Goal: Task Accomplishment & Management: Use online tool/utility

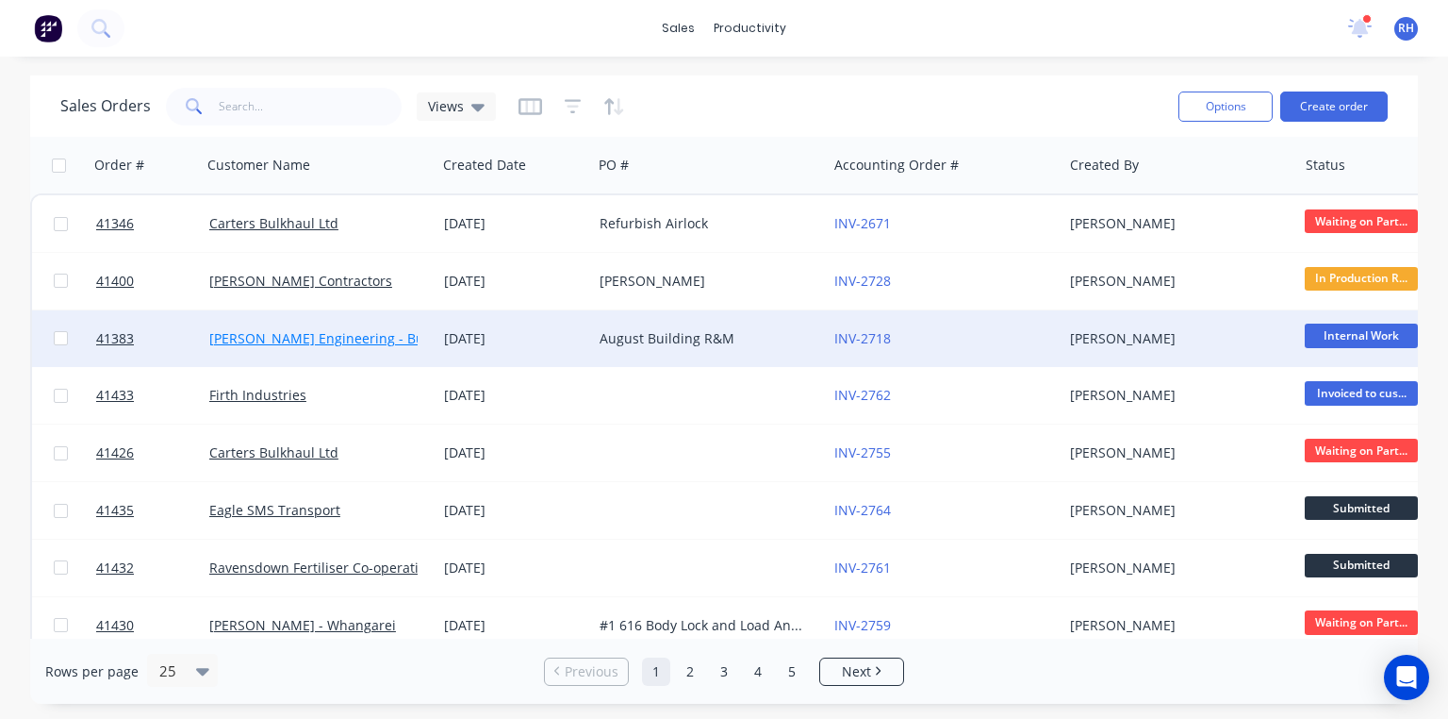
click at [340, 333] on link "[PERSON_NAME] Engineering - Building R M" at bounding box center [348, 338] width 279 height 18
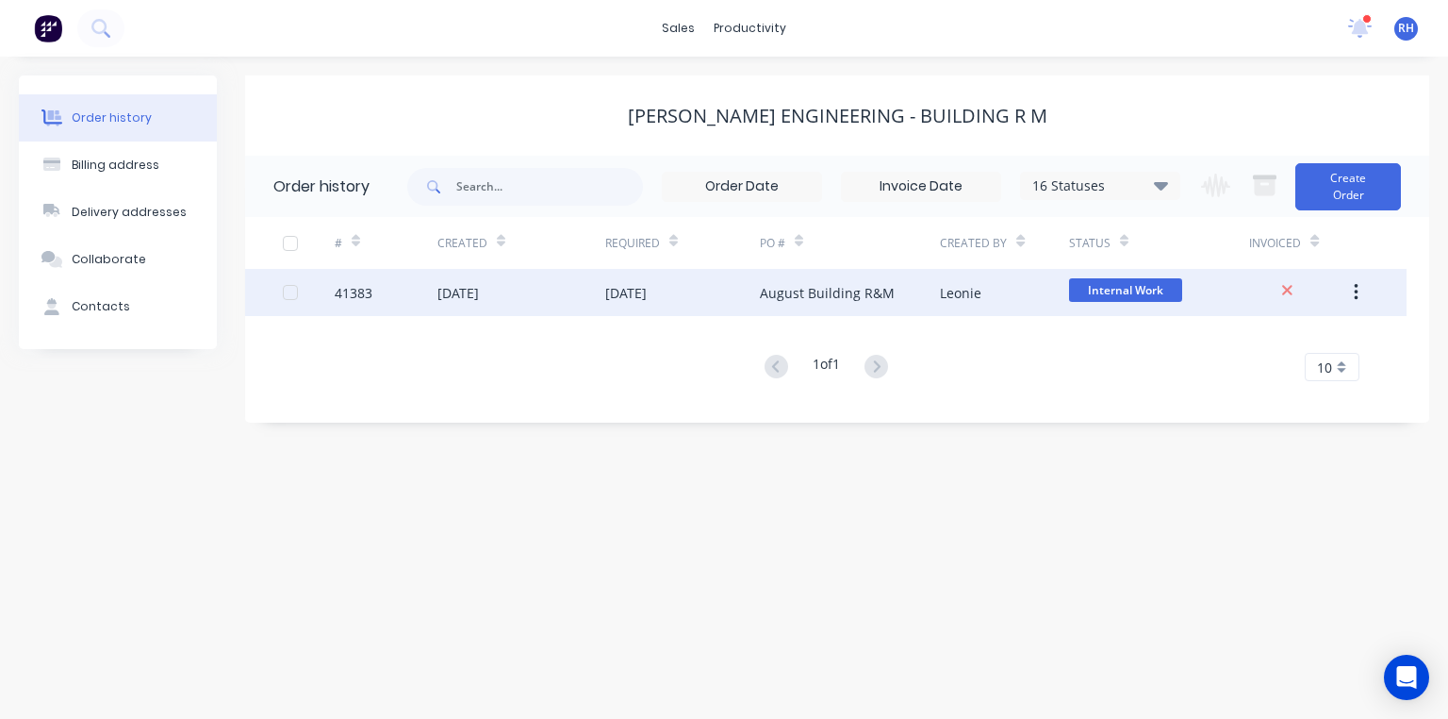
click at [786, 294] on div "August Building R&M" at bounding box center [827, 293] width 135 height 20
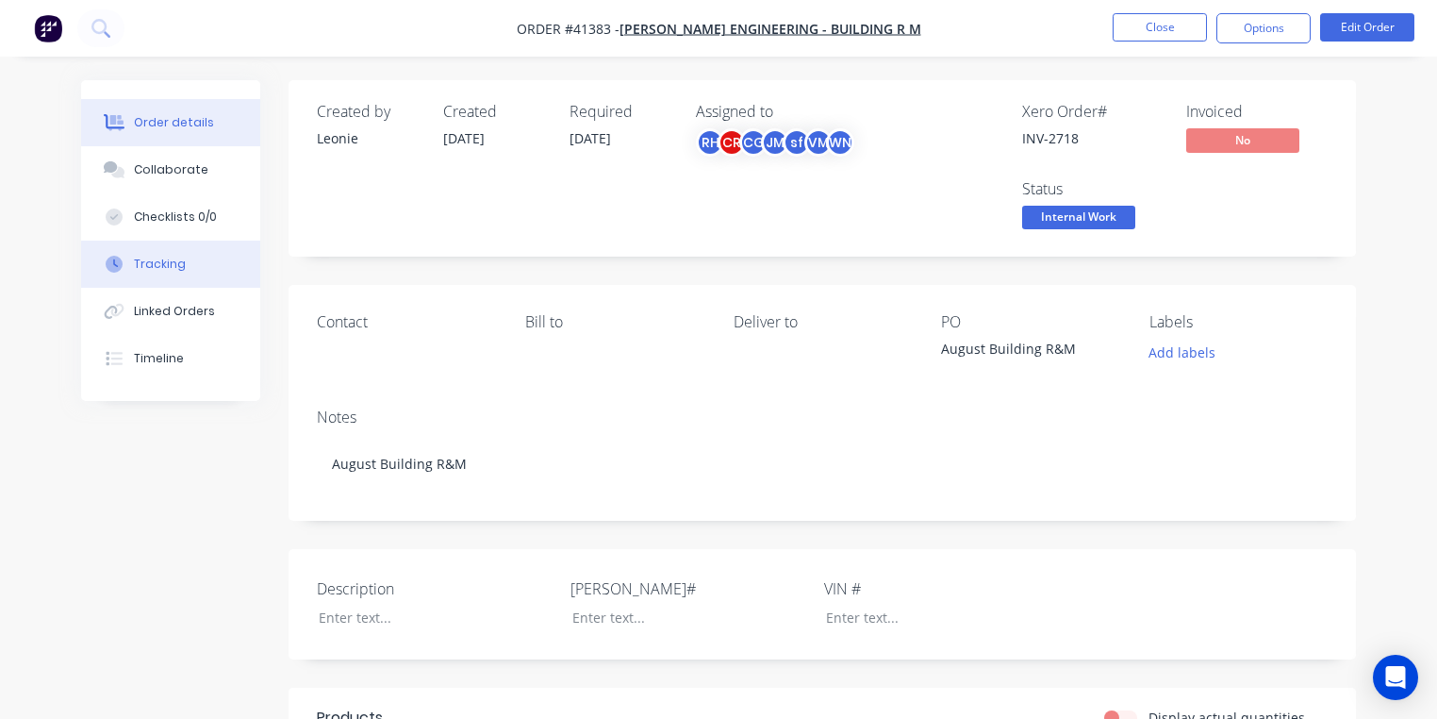
click at [181, 264] on button "Tracking" at bounding box center [170, 263] width 179 height 47
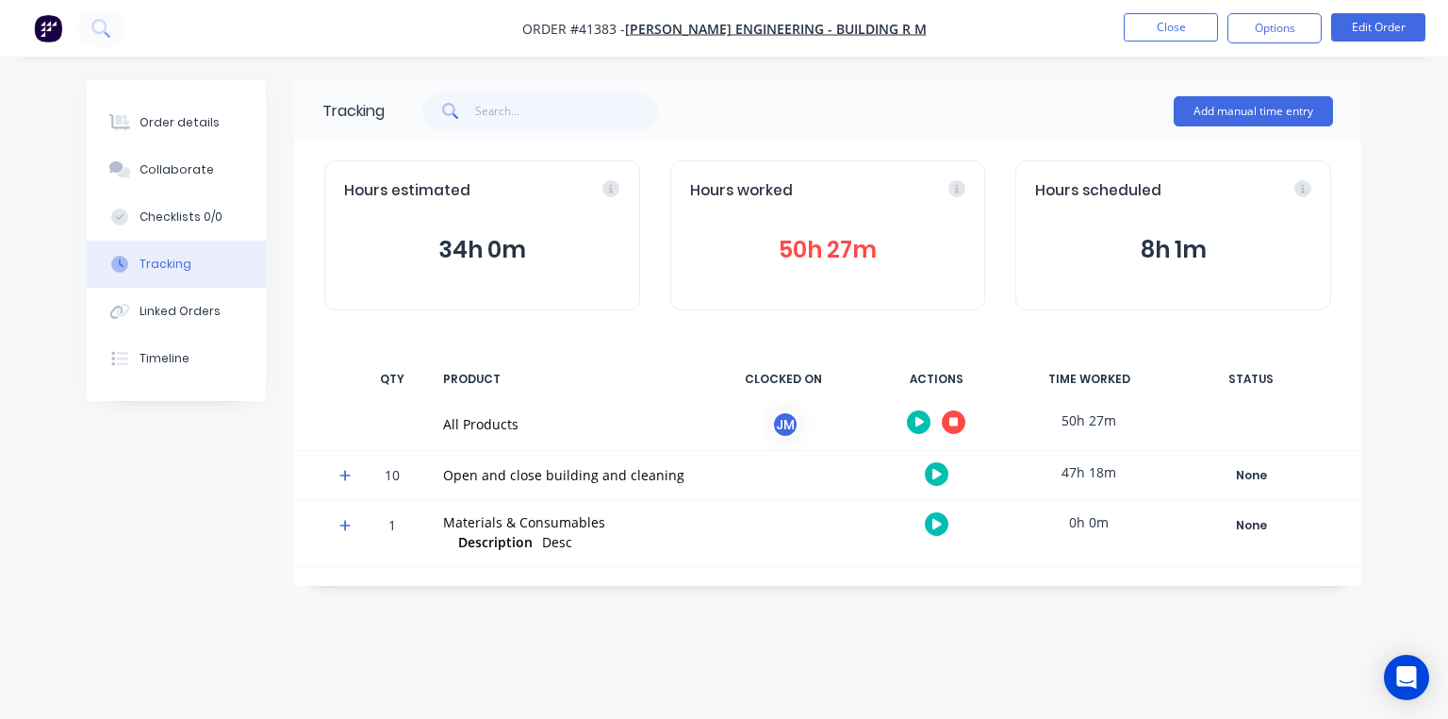
click at [345, 476] on icon at bounding box center [344, 475] width 11 height 11
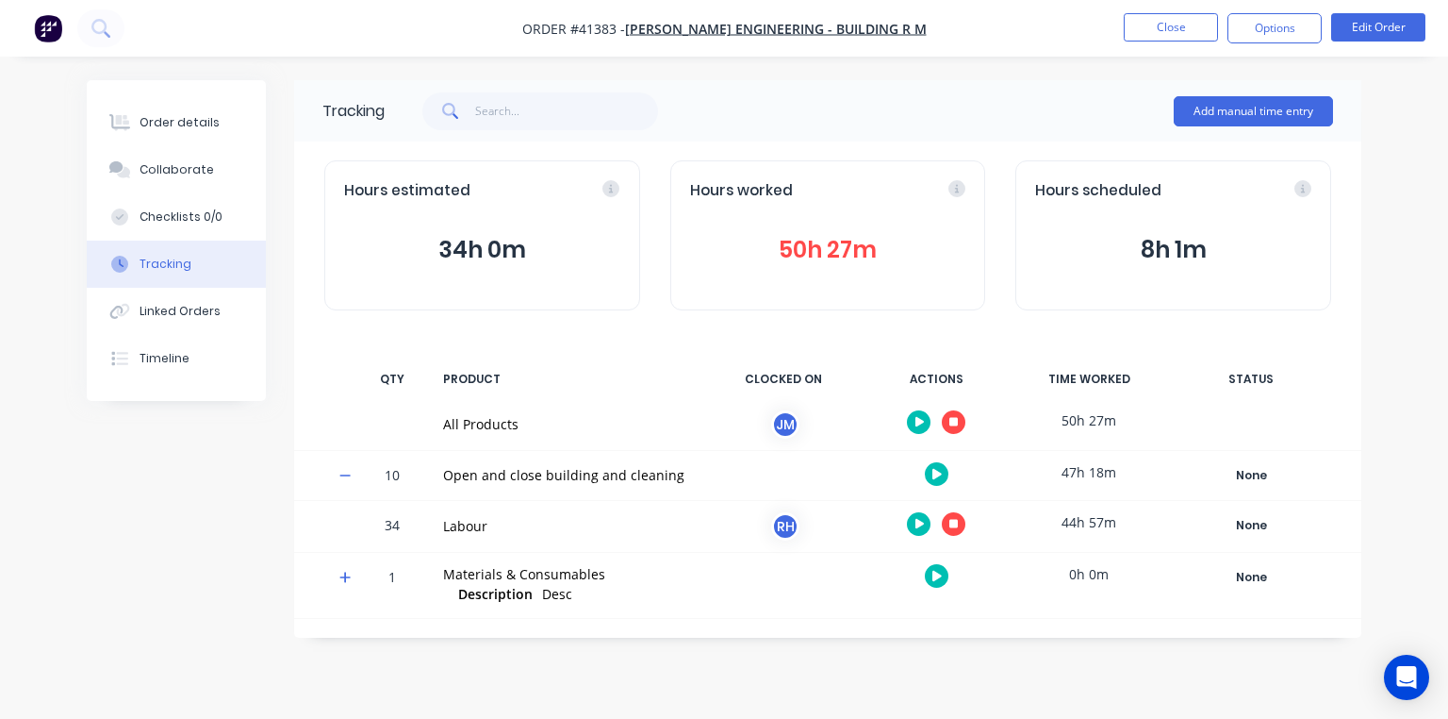
click at [958, 523] on icon "button" at bounding box center [954, 523] width 9 height 9
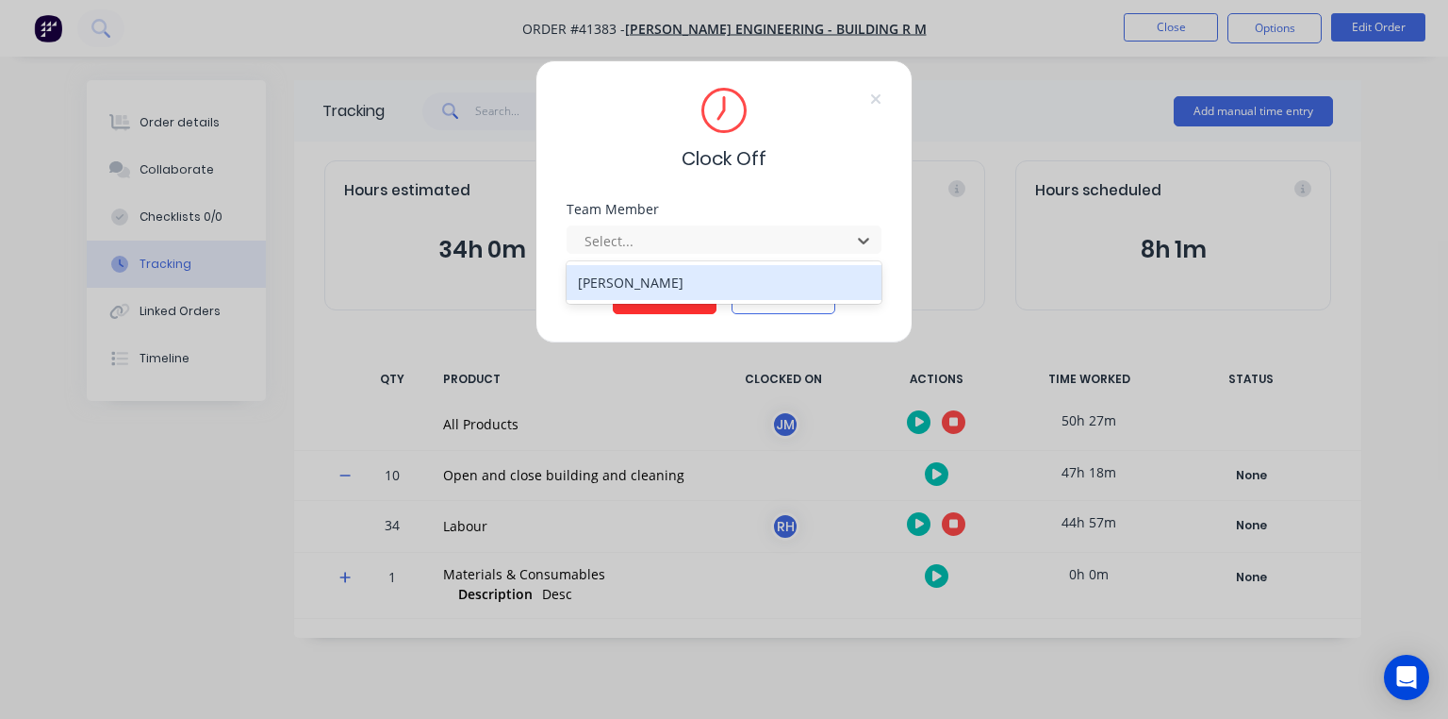
click at [683, 274] on div "[PERSON_NAME]" at bounding box center [724, 282] width 315 height 35
click at [657, 300] on button "Clock Off" at bounding box center [665, 299] width 104 height 30
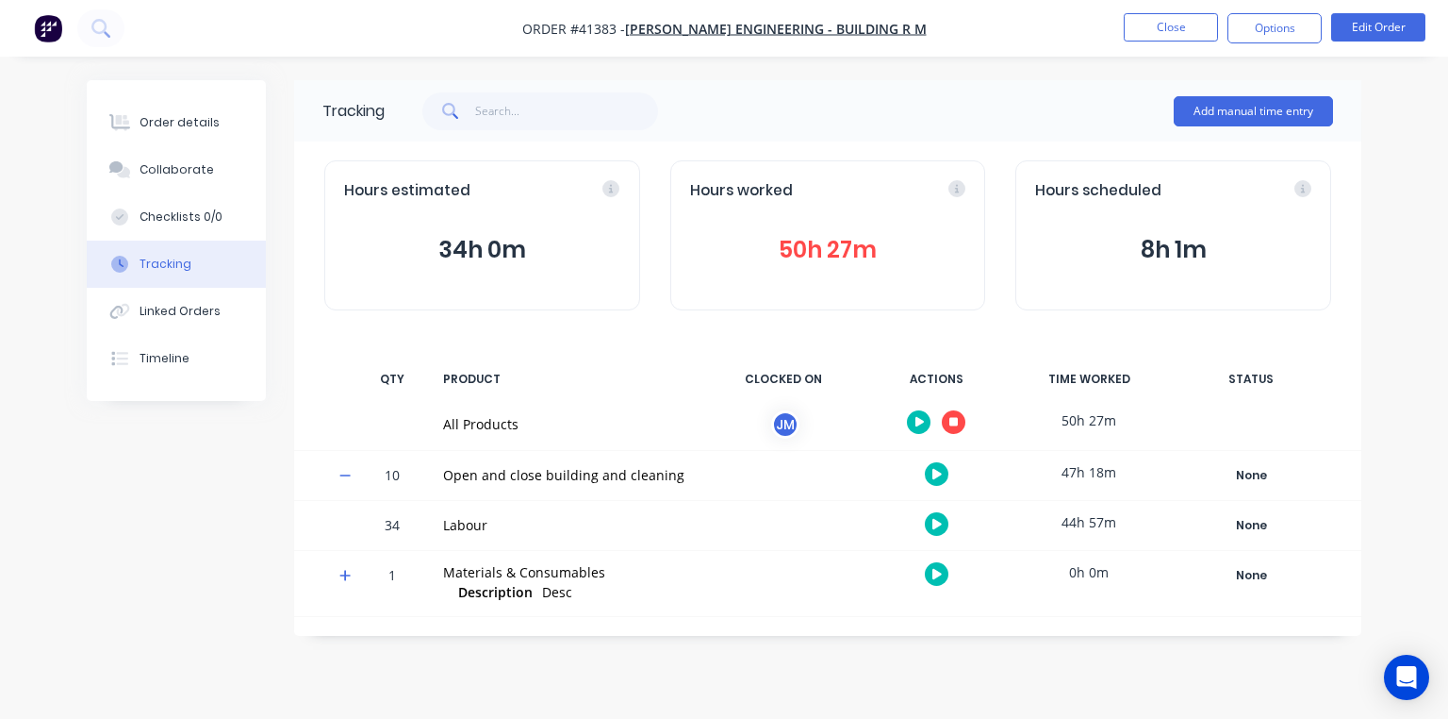
click at [40, 37] on img "button" at bounding box center [48, 28] width 28 height 28
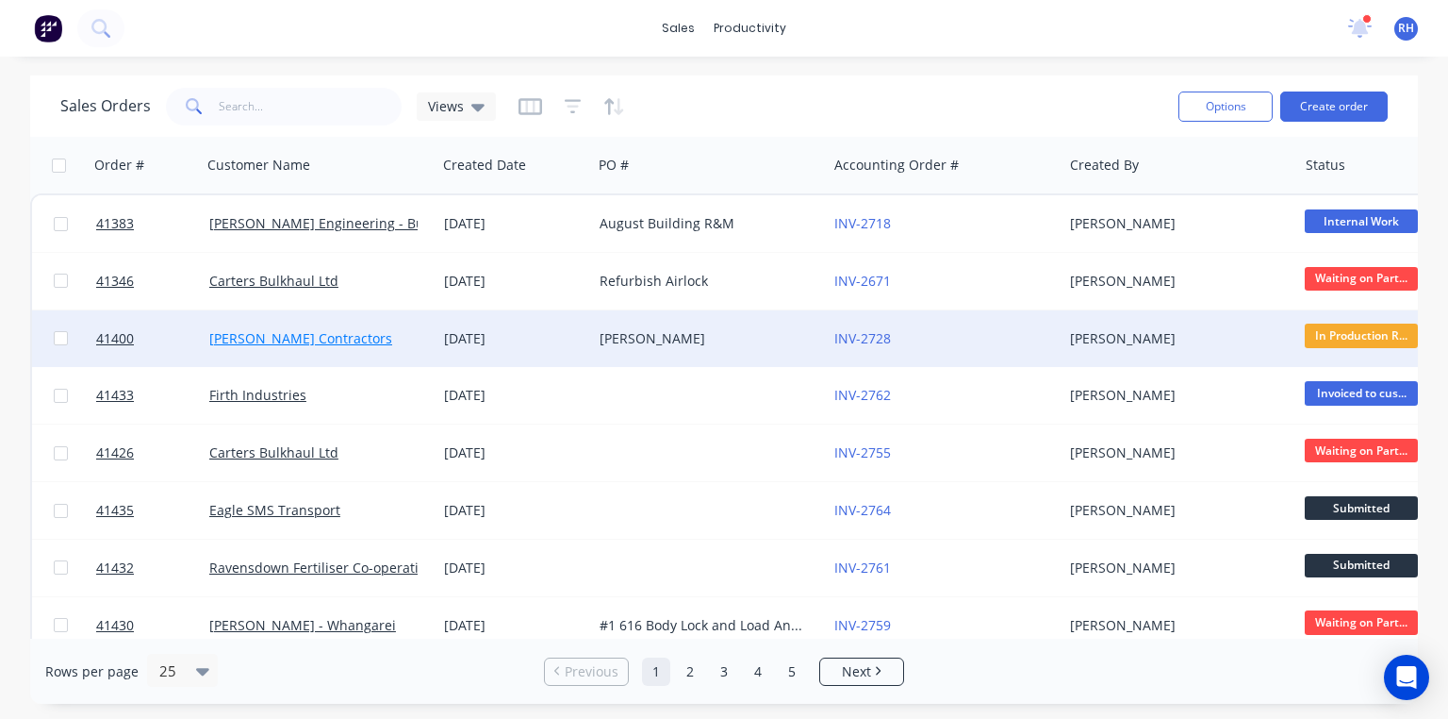
click at [313, 336] on link "[PERSON_NAME] Contractors" at bounding box center [300, 338] width 183 height 18
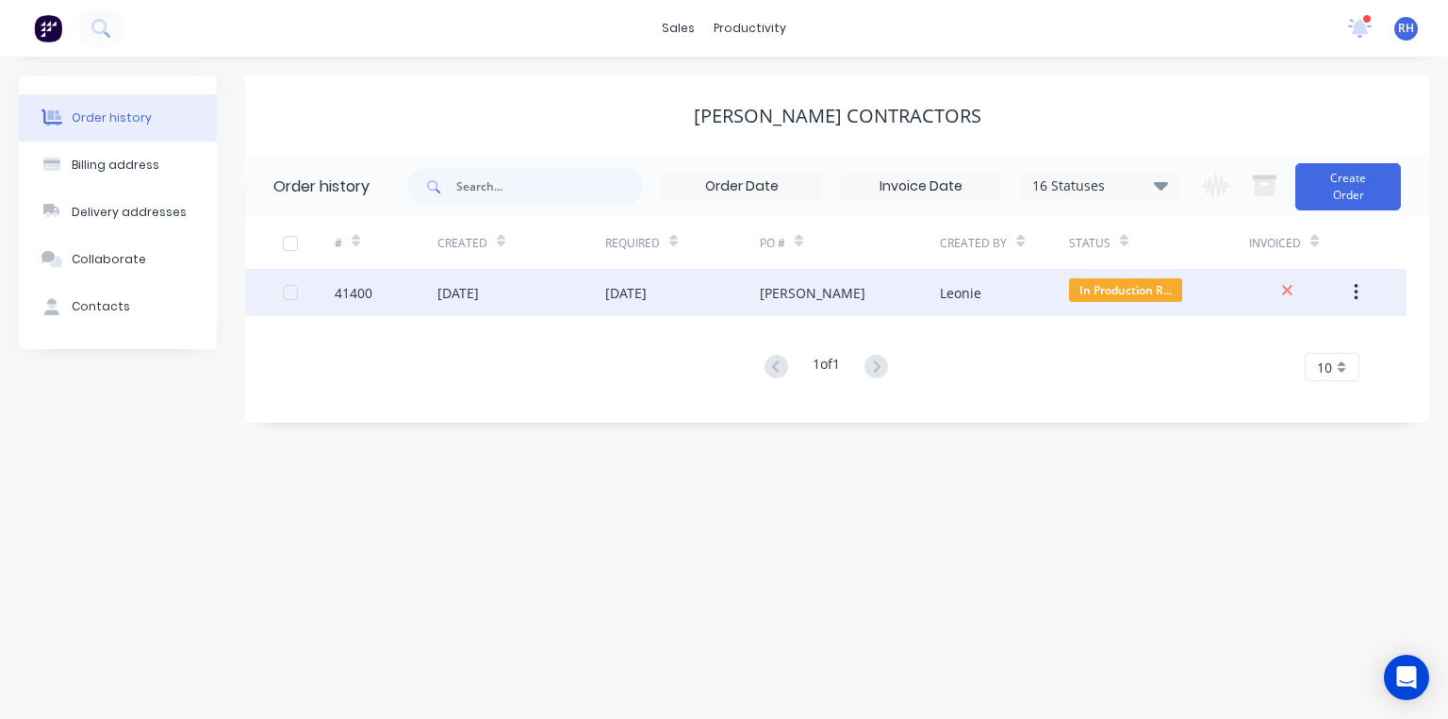
click at [756, 295] on div "[DATE]" at bounding box center [682, 292] width 155 height 47
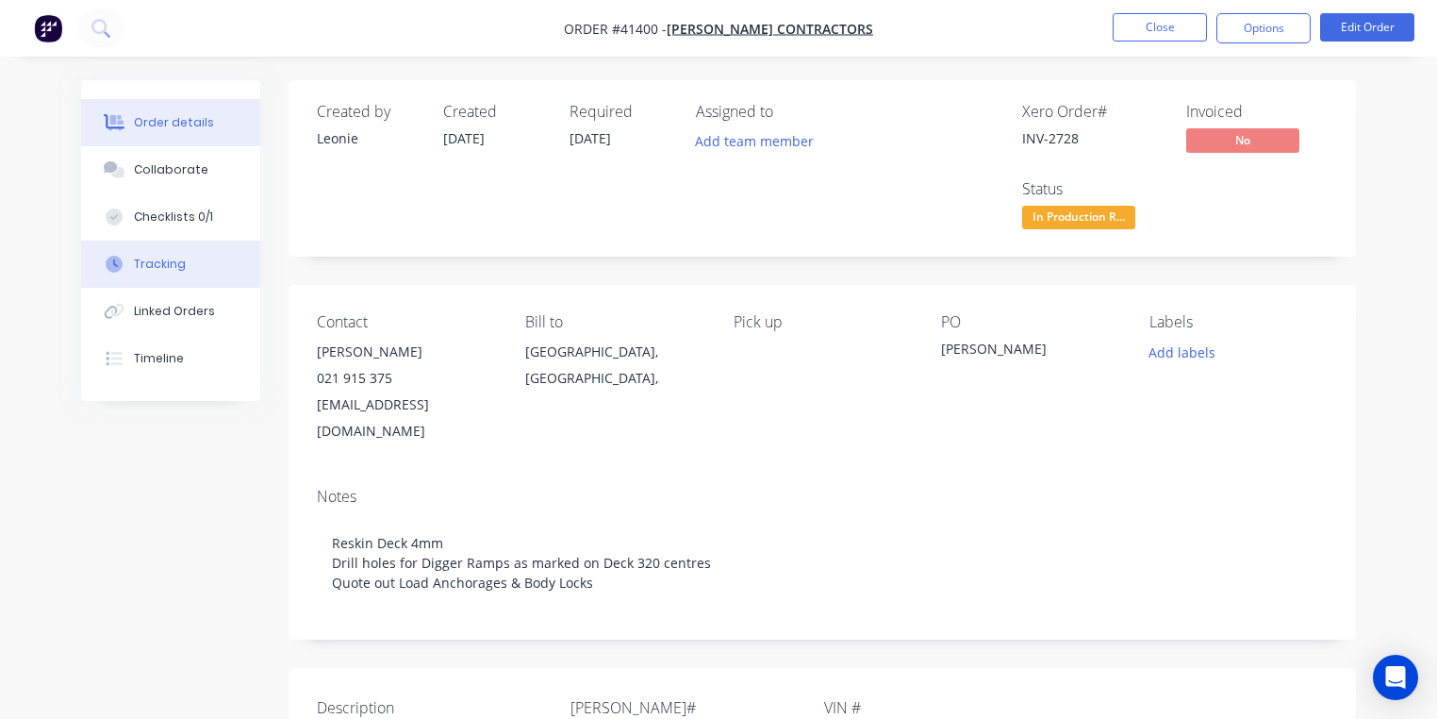
click at [176, 264] on div "Tracking" at bounding box center [160, 264] width 52 height 17
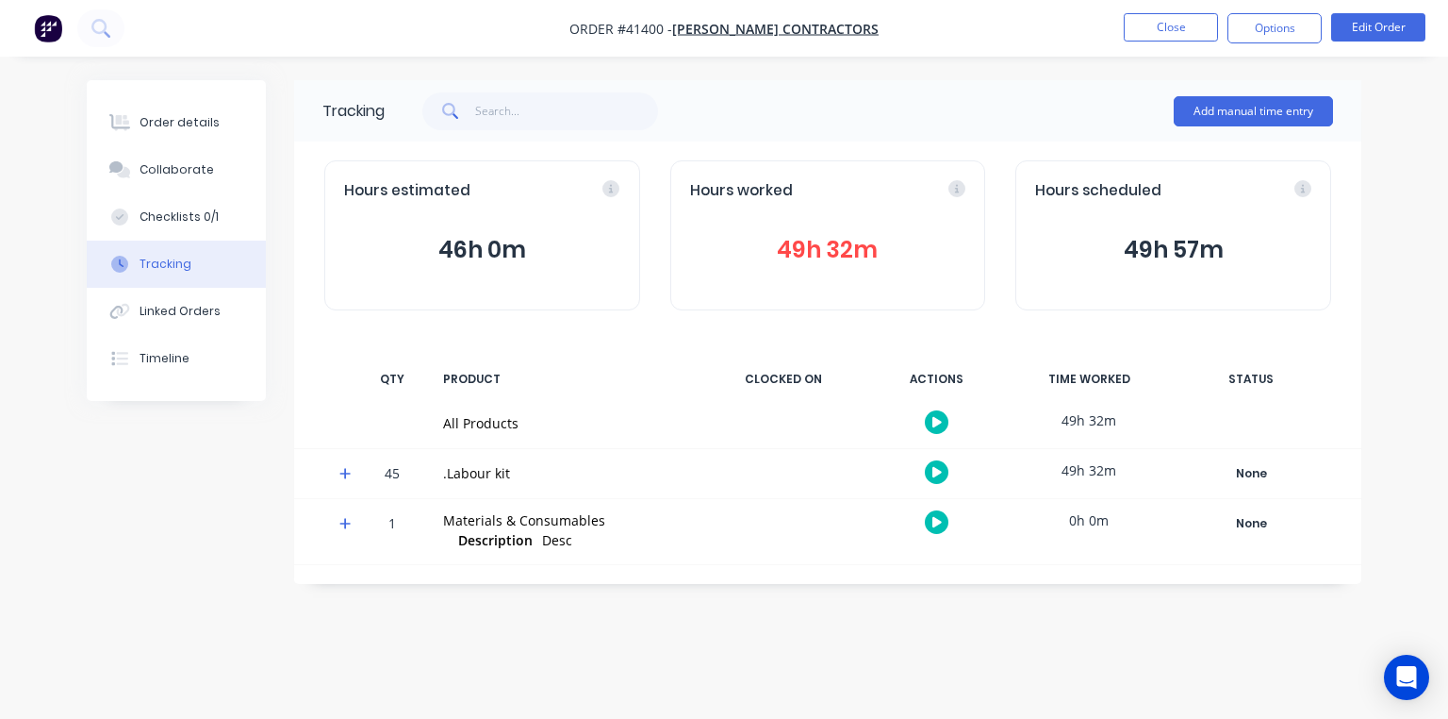
click at [346, 467] on icon at bounding box center [345, 473] width 12 height 13
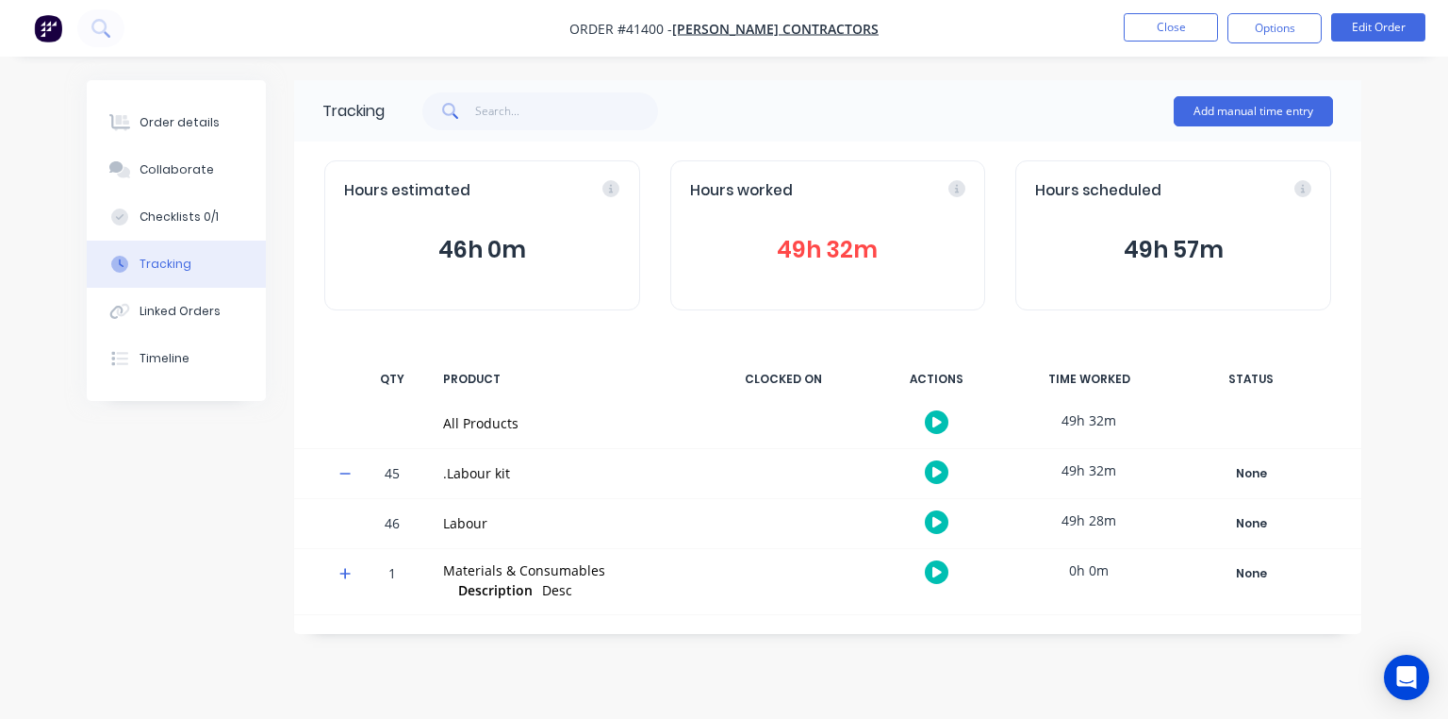
click at [936, 521] on icon "button" at bounding box center [937, 522] width 9 height 10
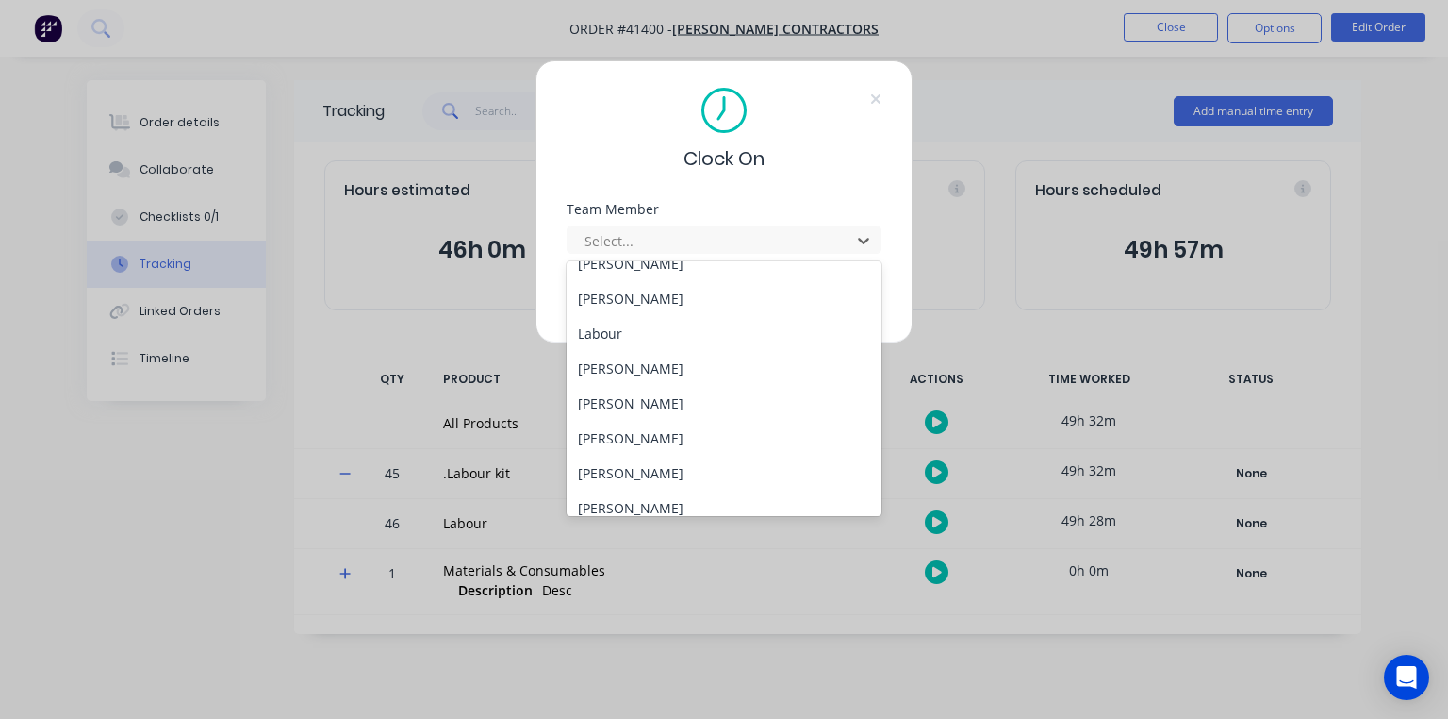
scroll to position [241, 0]
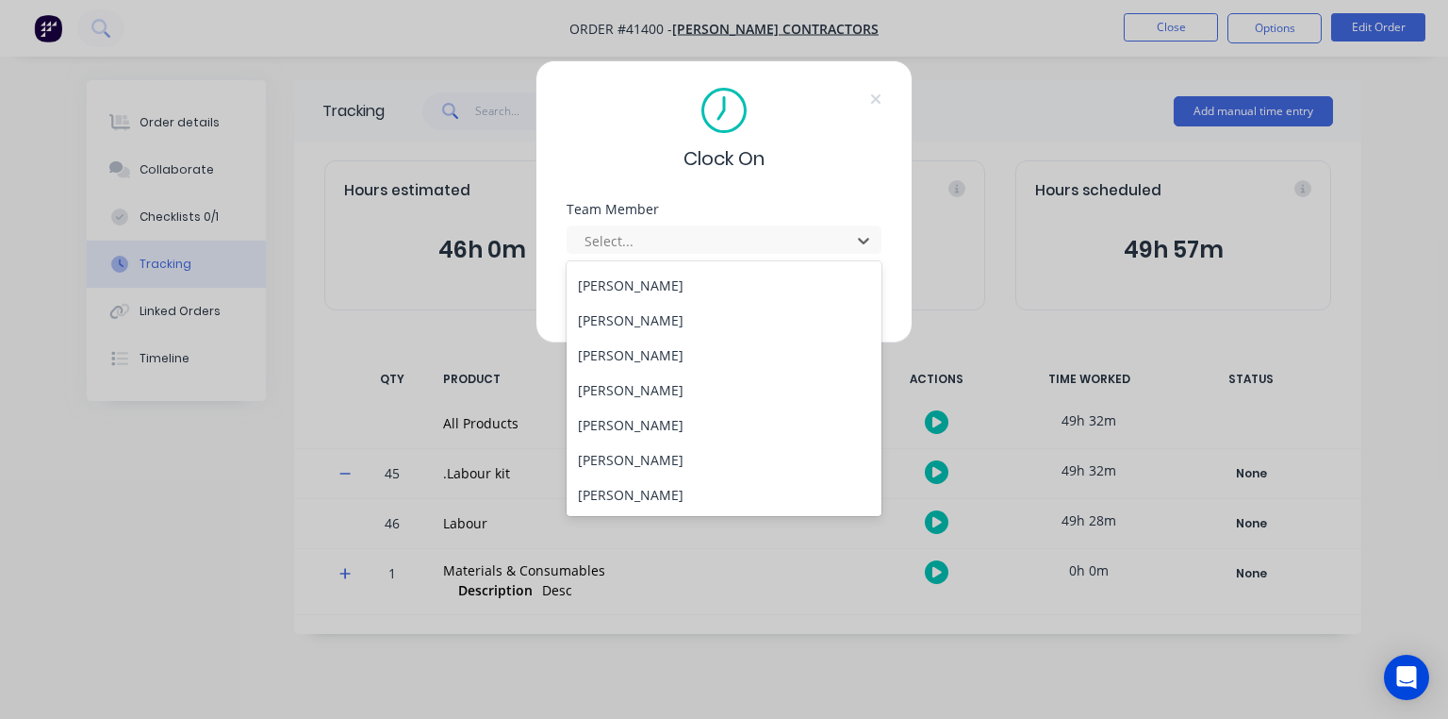
click at [667, 353] on div "[PERSON_NAME]" at bounding box center [724, 355] width 315 height 35
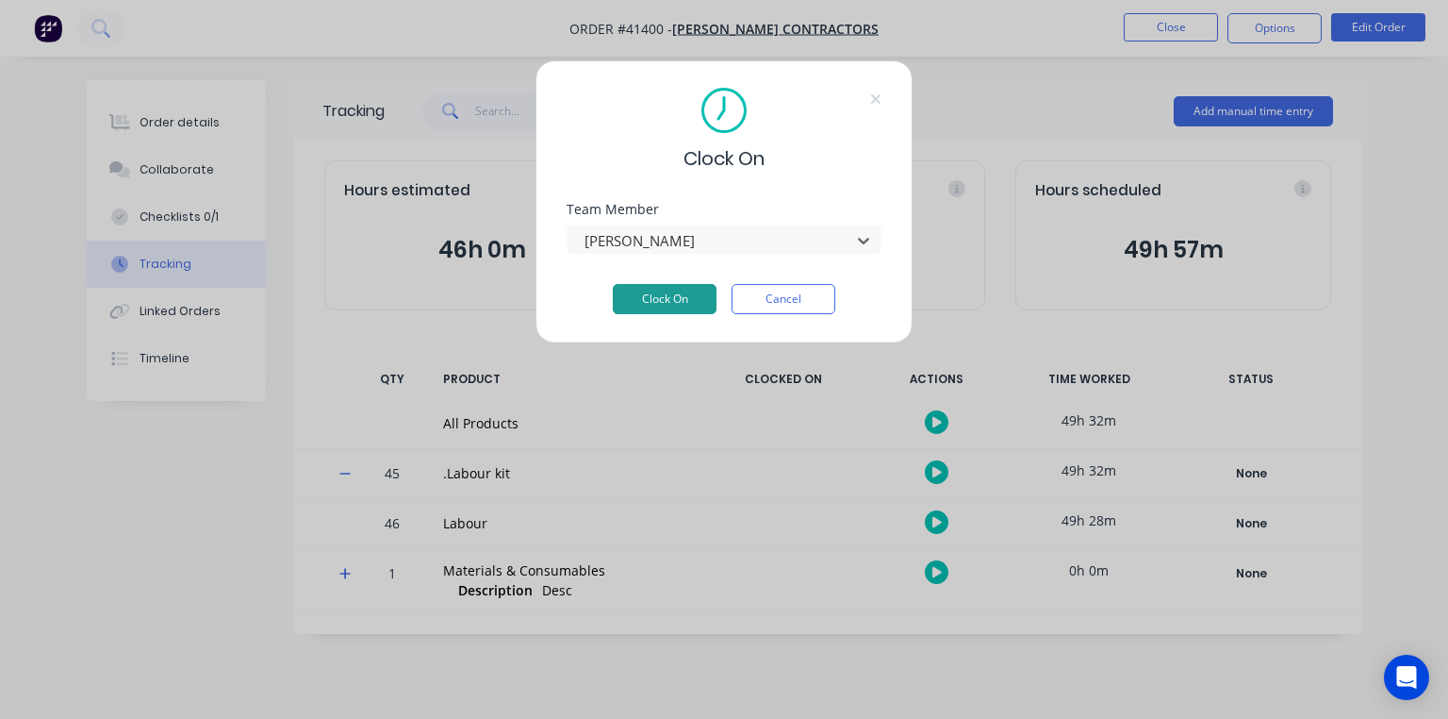
click at [674, 306] on button "Clock On" at bounding box center [665, 299] width 104 height 30
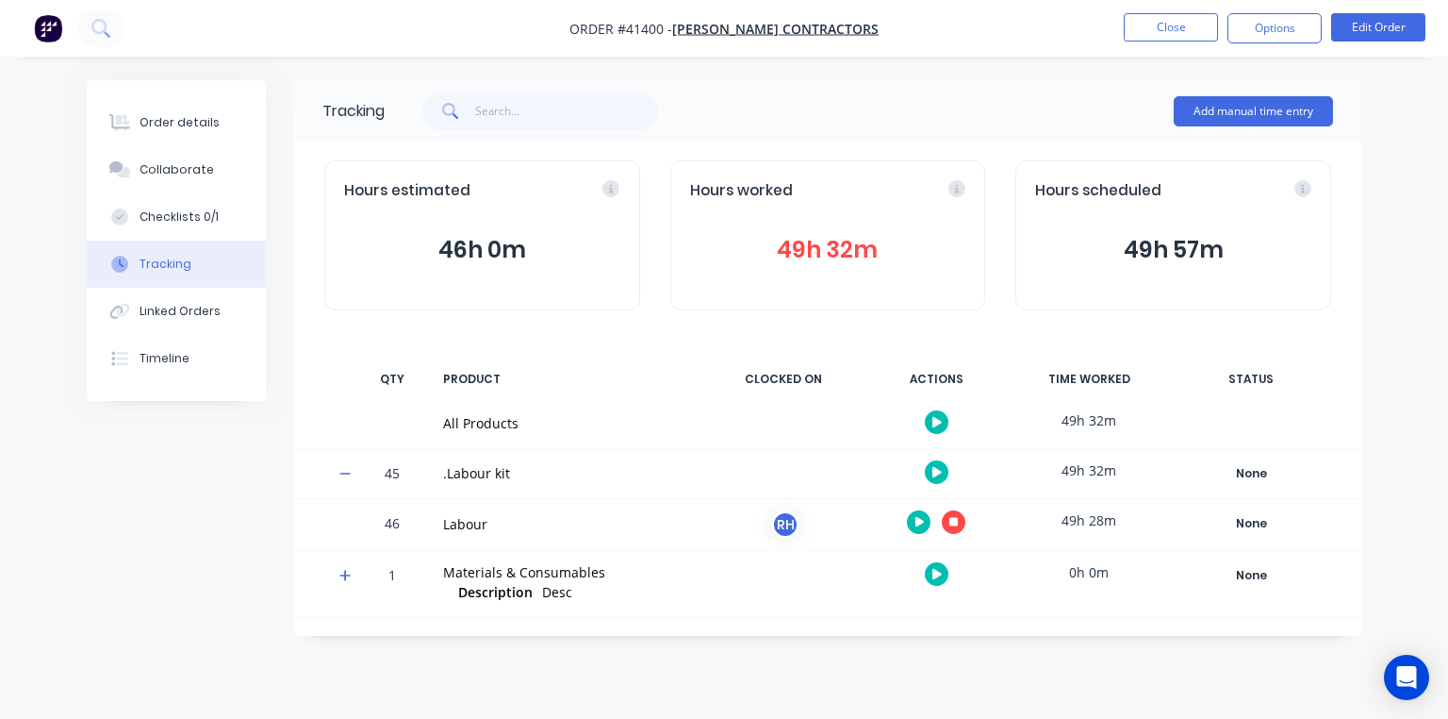
click at [54, 34] on img "button" at bounding box center [48, 28] width 28 height 28
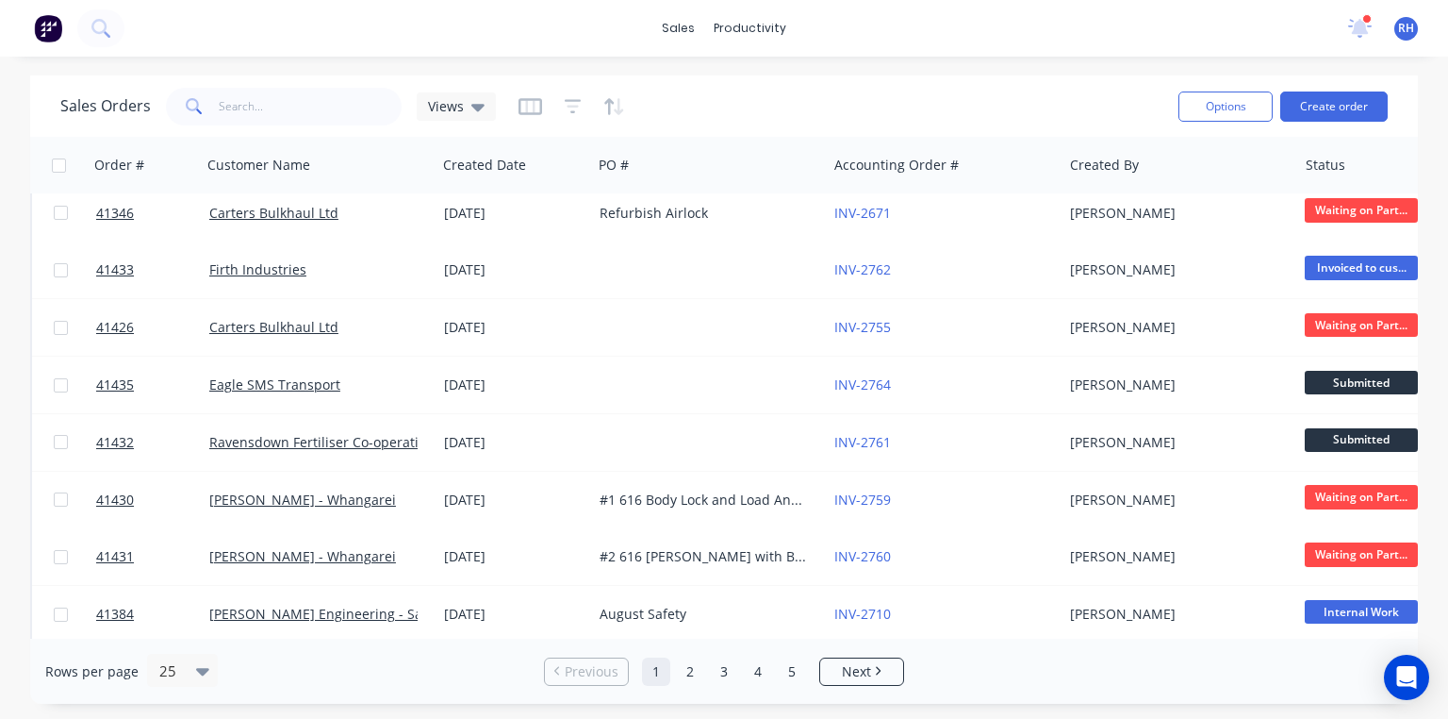
scroll to position [126, 0]
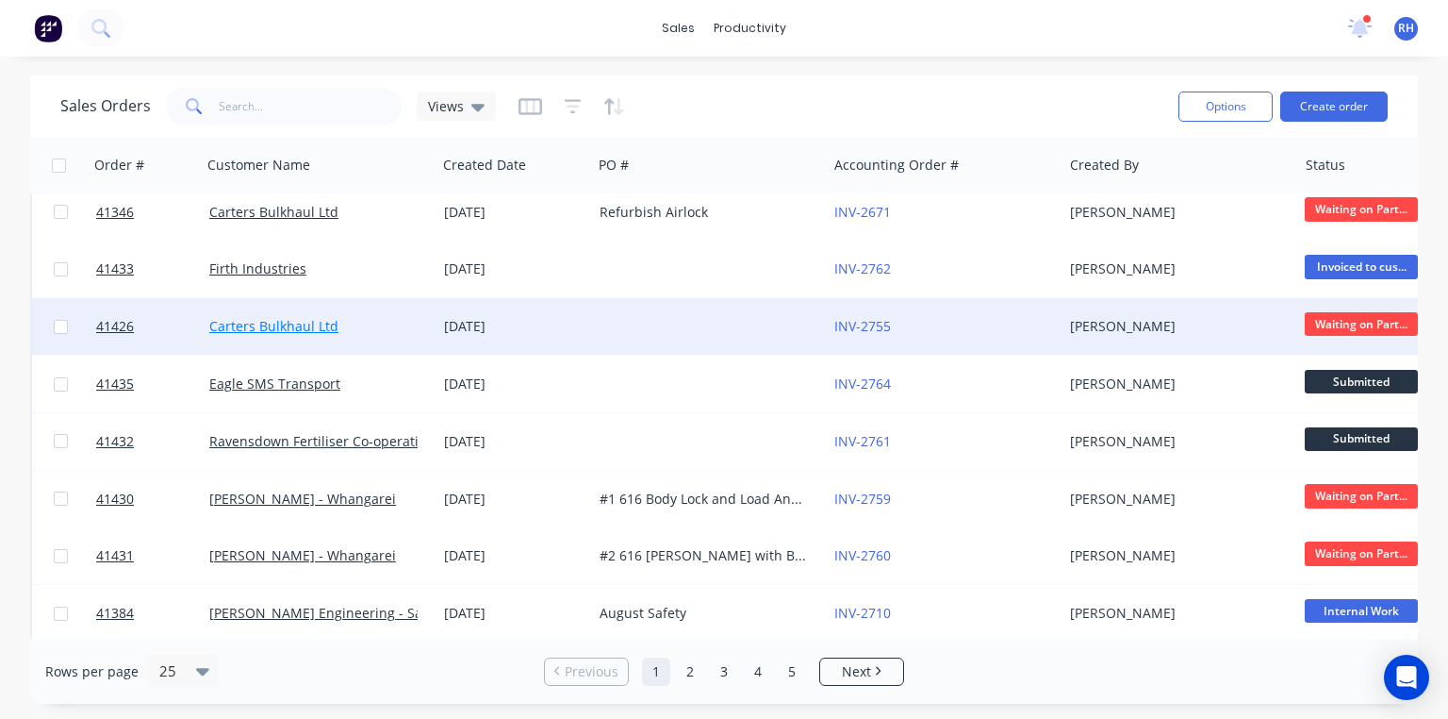
click at [295, 327] on link "Carters Bulkhaul Ltd" at bounding box center [273, 326] width 129 height 18
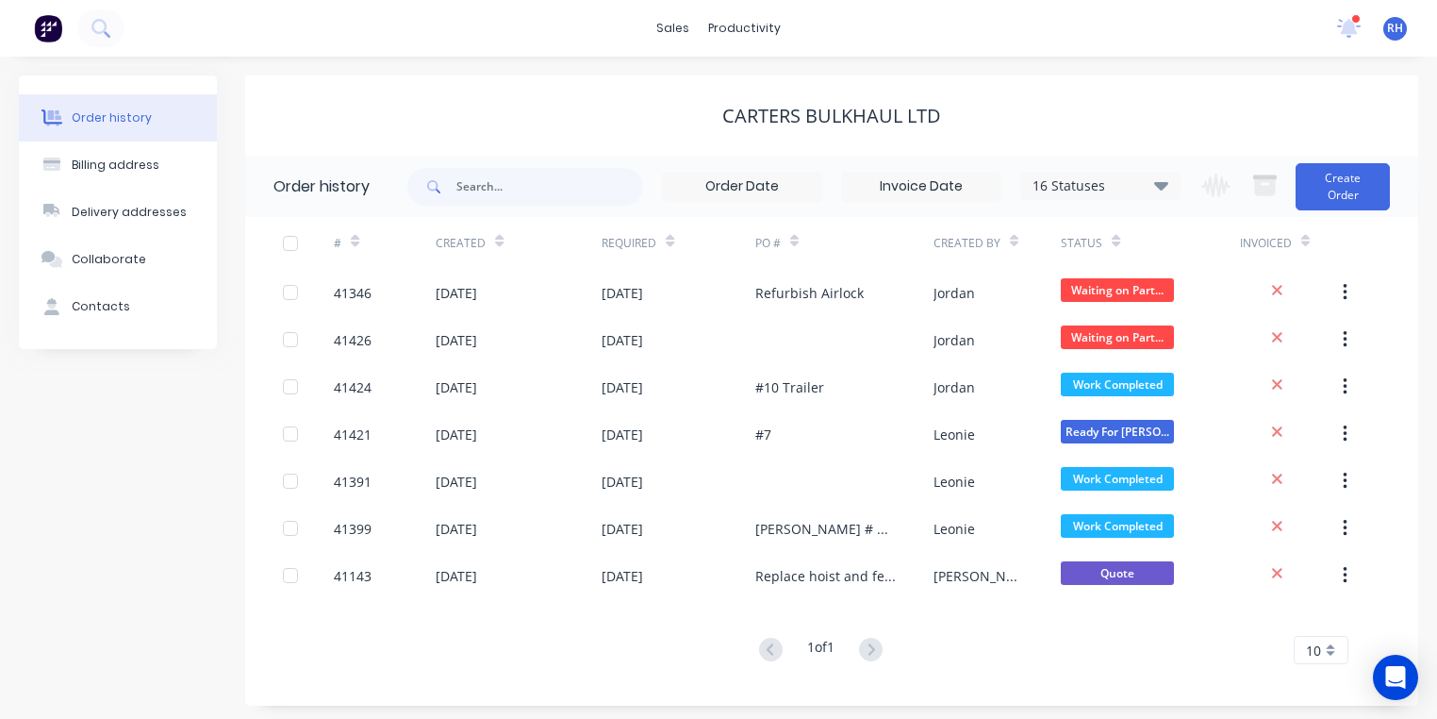
click at [48, 39] on img at bounding box center [48, 28] width 28 height 28
